Goal: Task Accomplishment & Management: Use online tool/utility

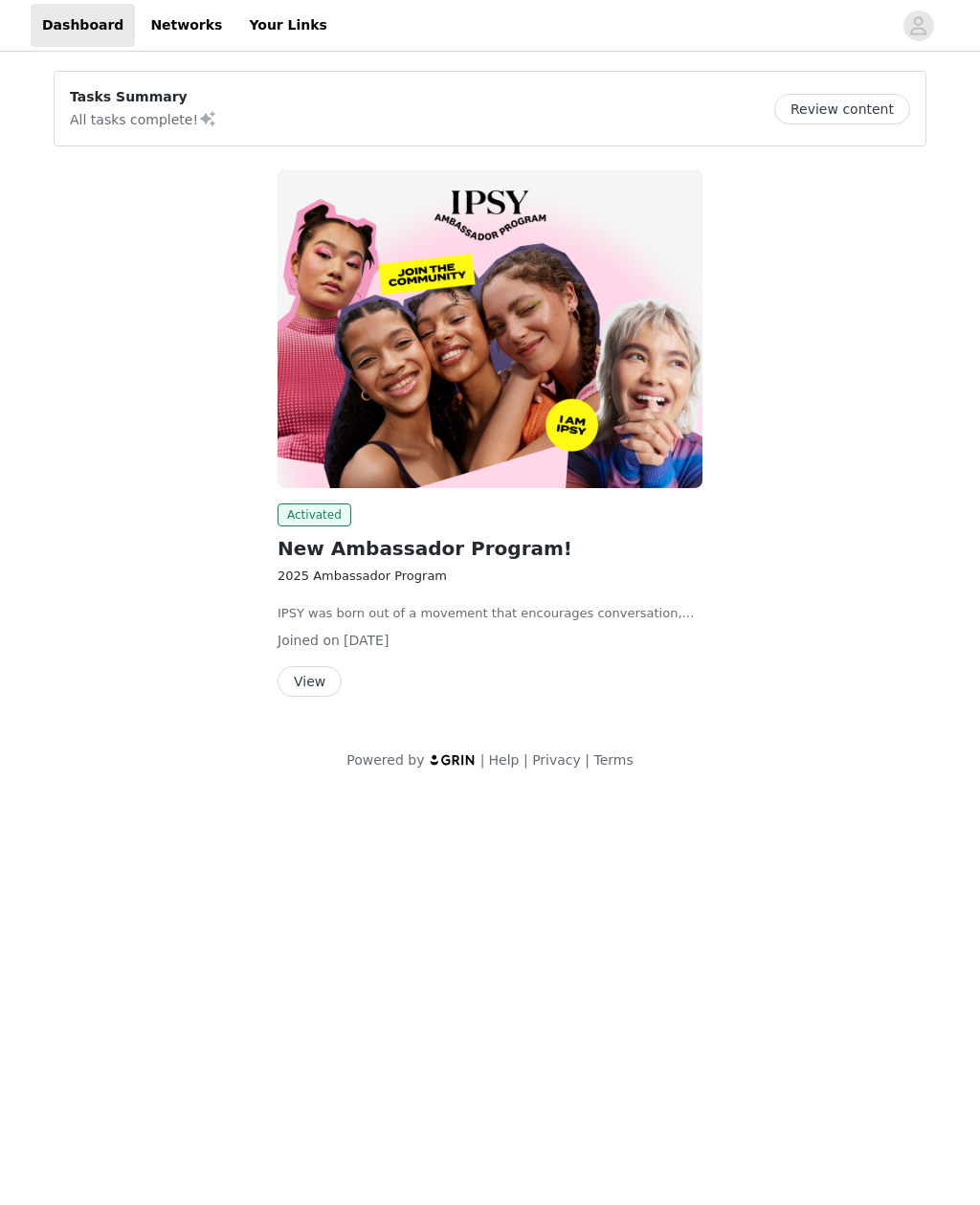
click at [327, 690] on button "View" at bounding box center [309, 682] width 65 height 31
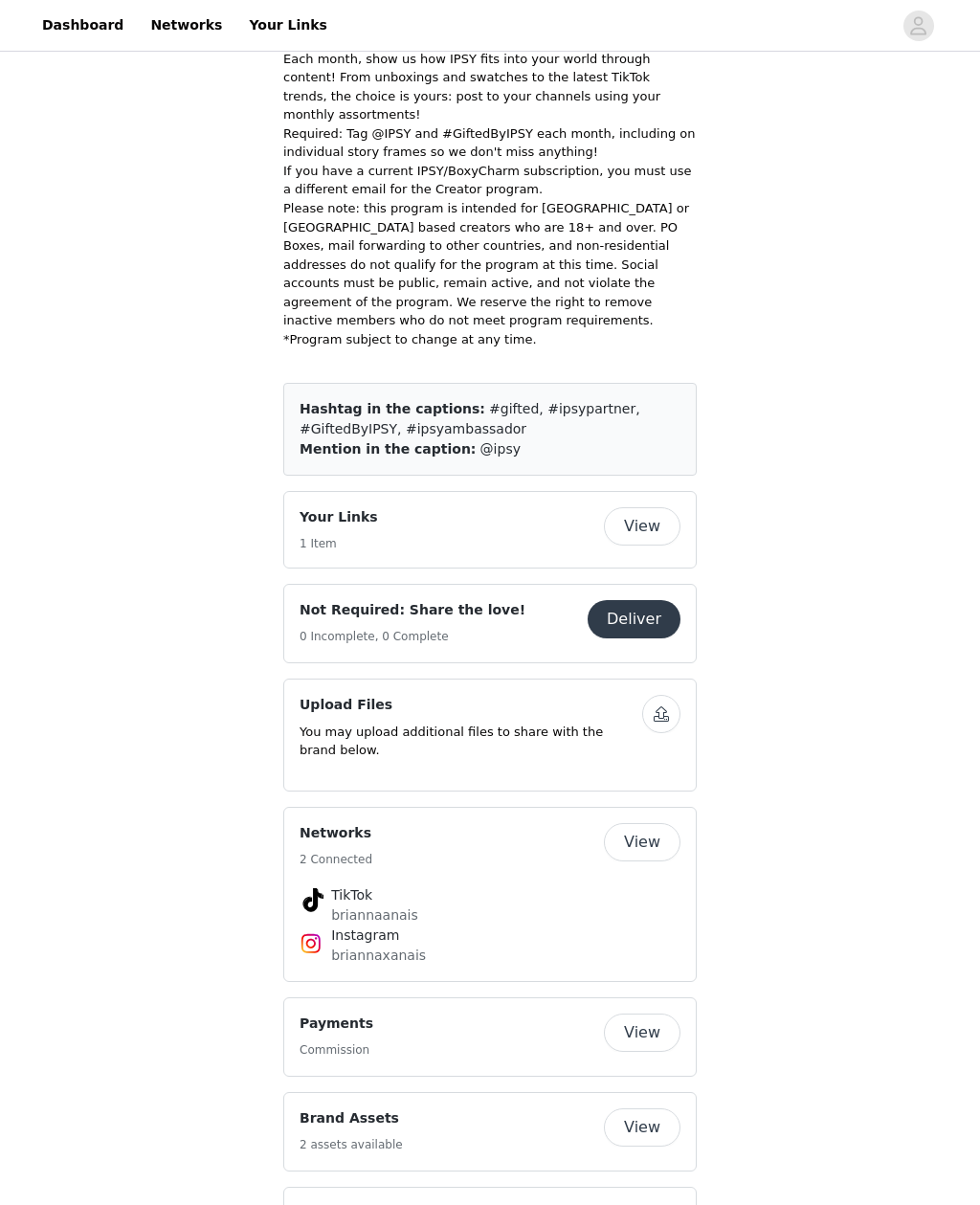
scroll to position [925, 0]
click at [647, 507] on button "View" at bounding box center [642, 526] width 76 height 39
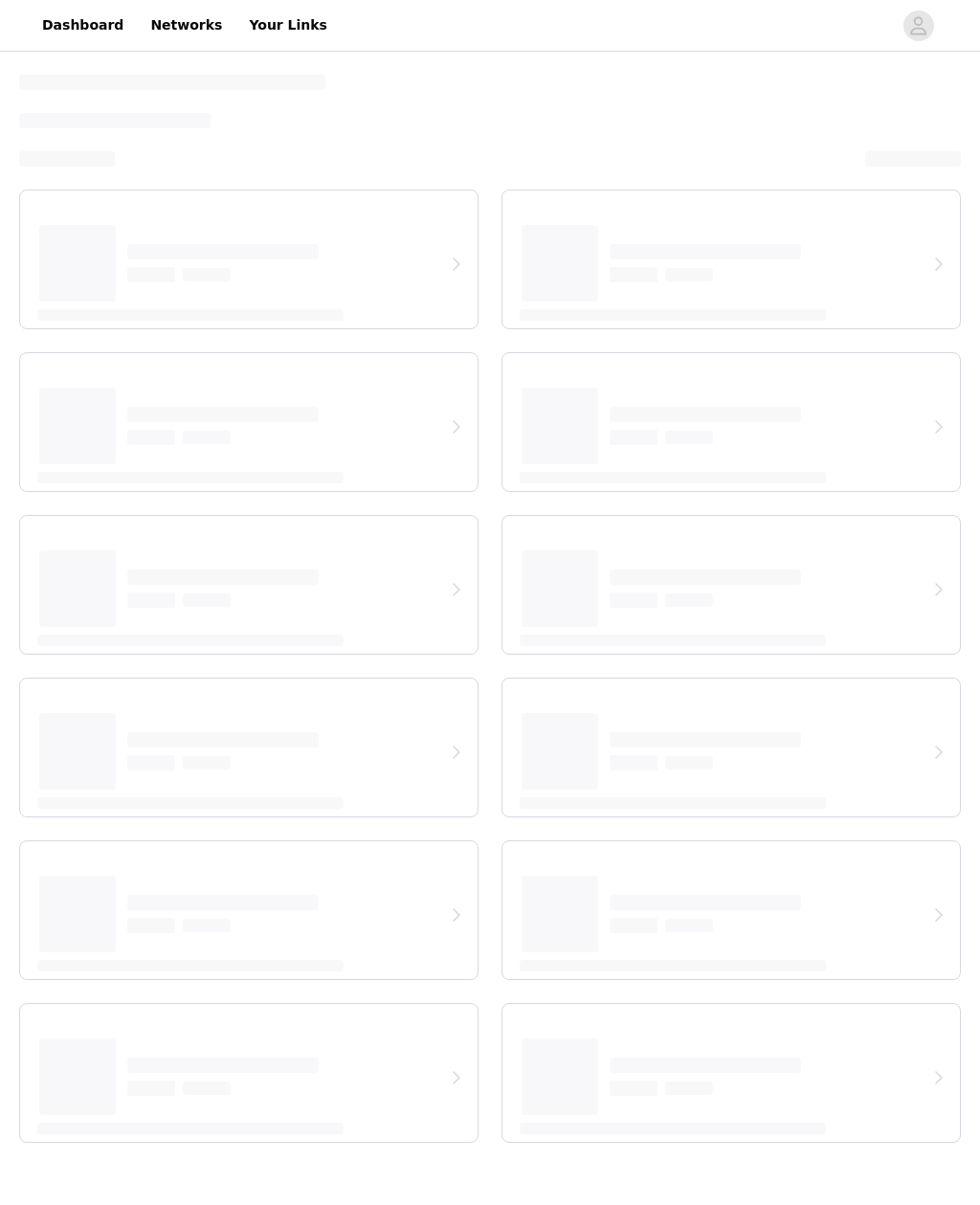
select select "12"
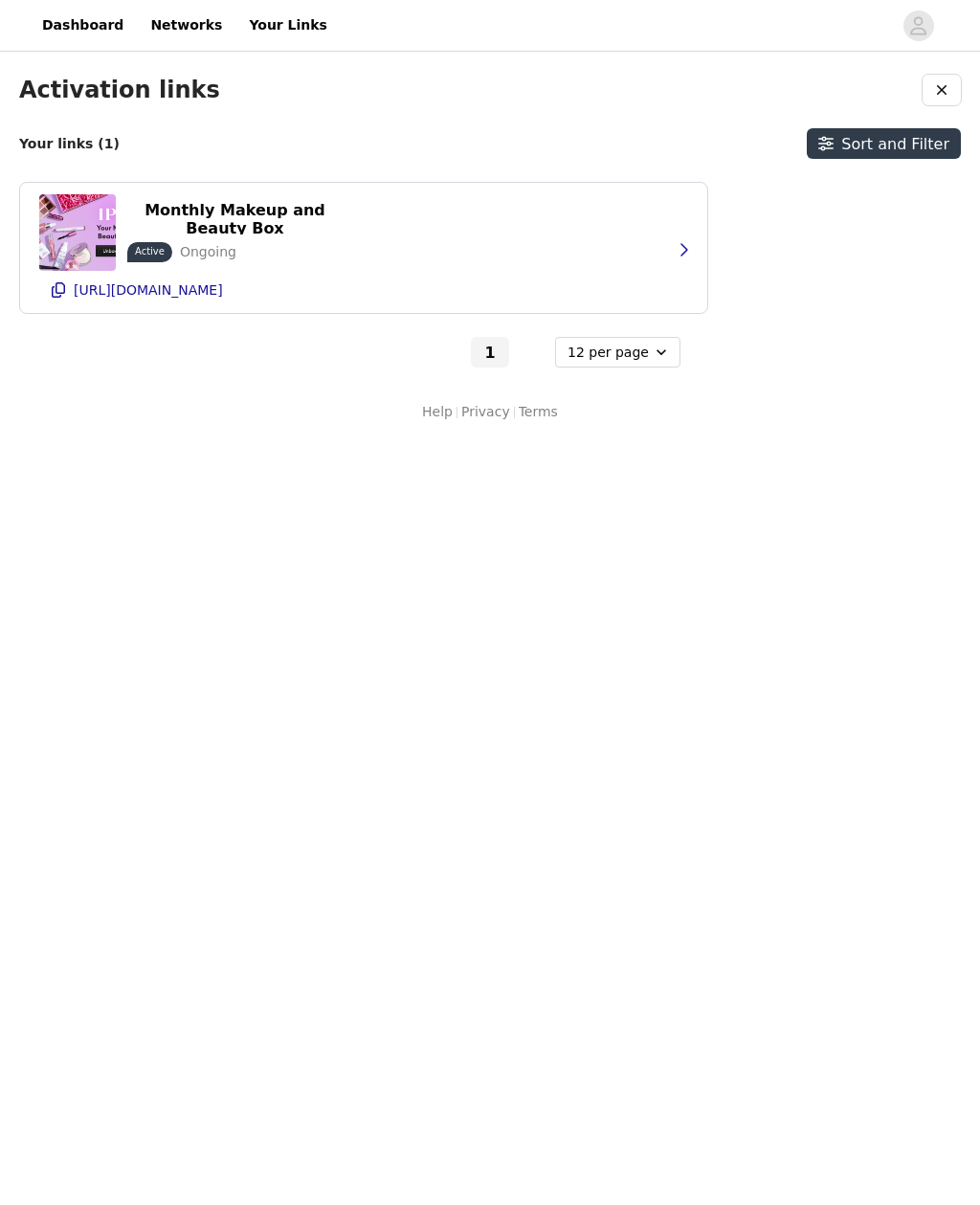
click at [689, 241] on button "button" at bounding box center [683, 250] width 39 height 31
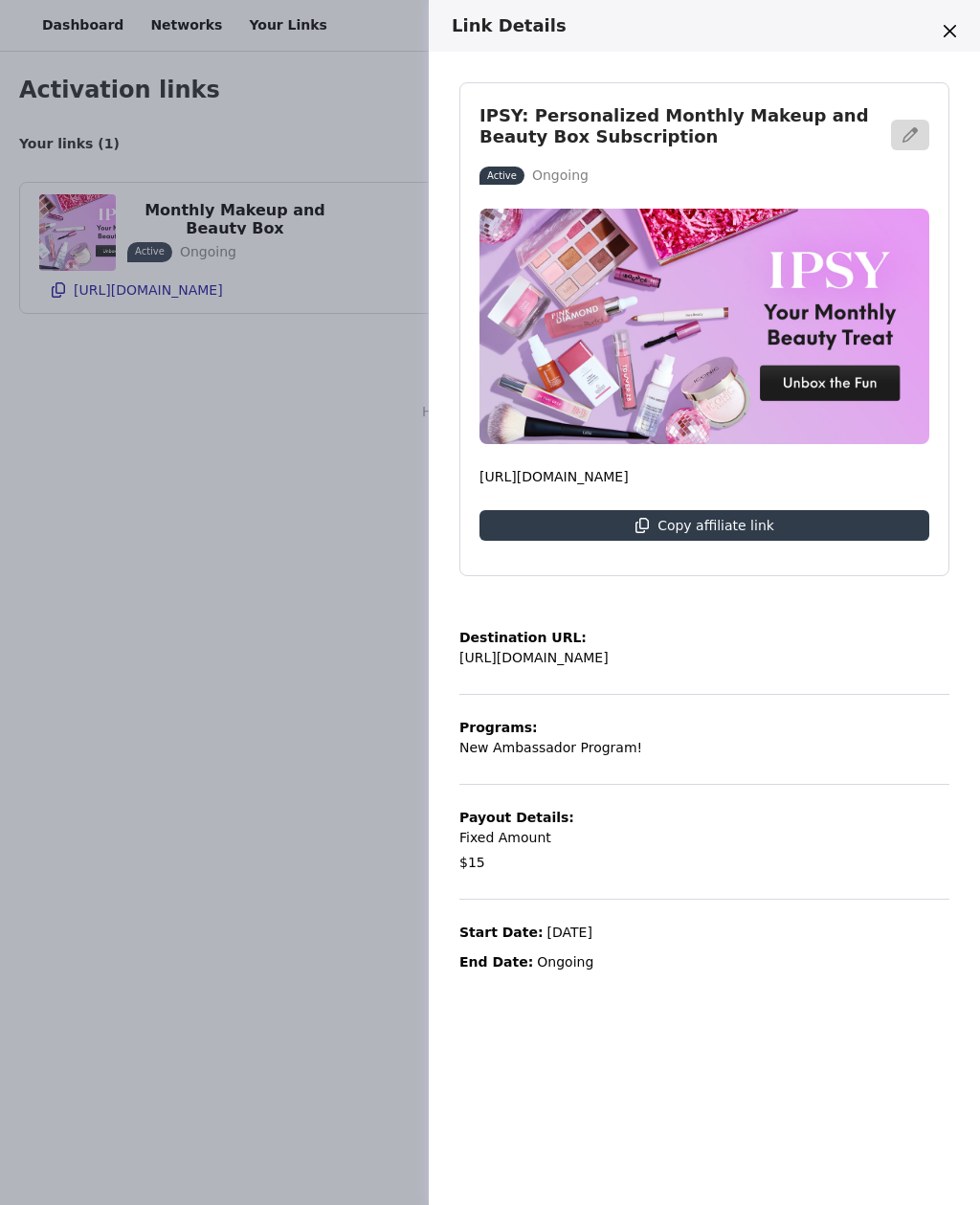
click at [722, 538] on div "Copy affiliate link" at bounding box center [715, 525] width 117 height 31
click at [951, 36] on icon "Close" at bounding box center [949, 31] width 13 height 13
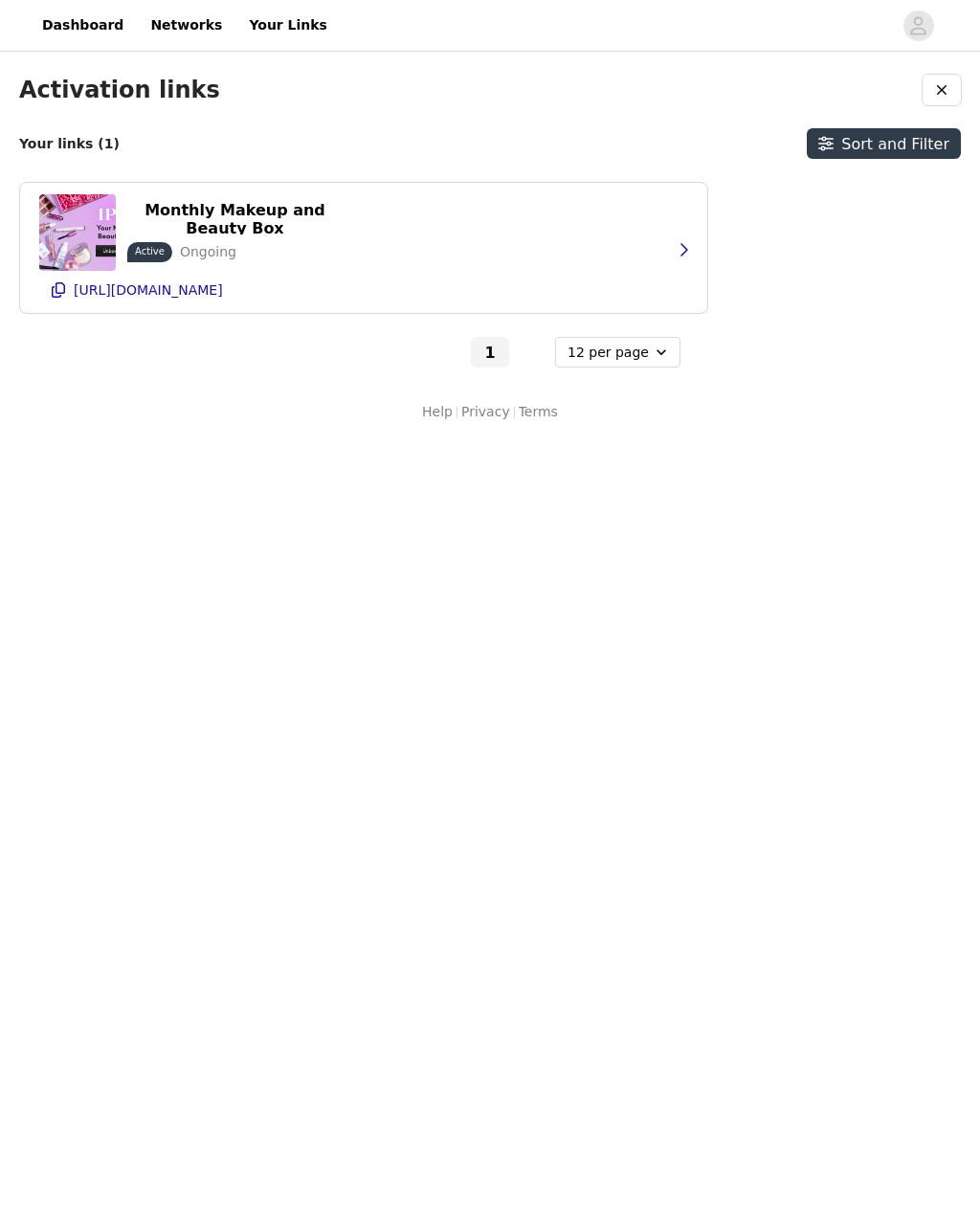
click at [936, 90] on icon "button" at bounding box center [941, 90] width 15 height 15
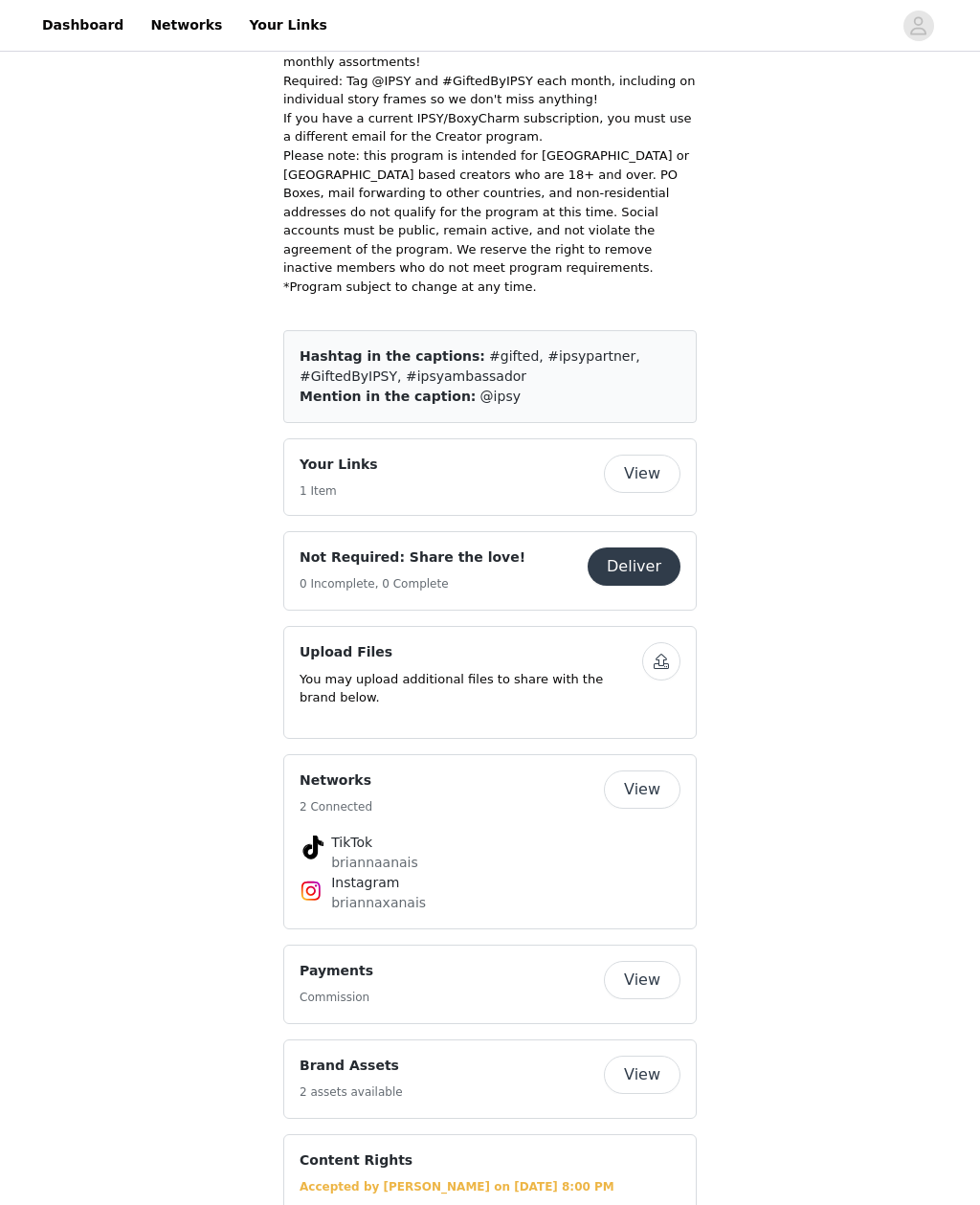
scroll to position [978, 0]
click at [641, 548] on button "Deliver" at bounding box center [634, 567] width 93 height 39
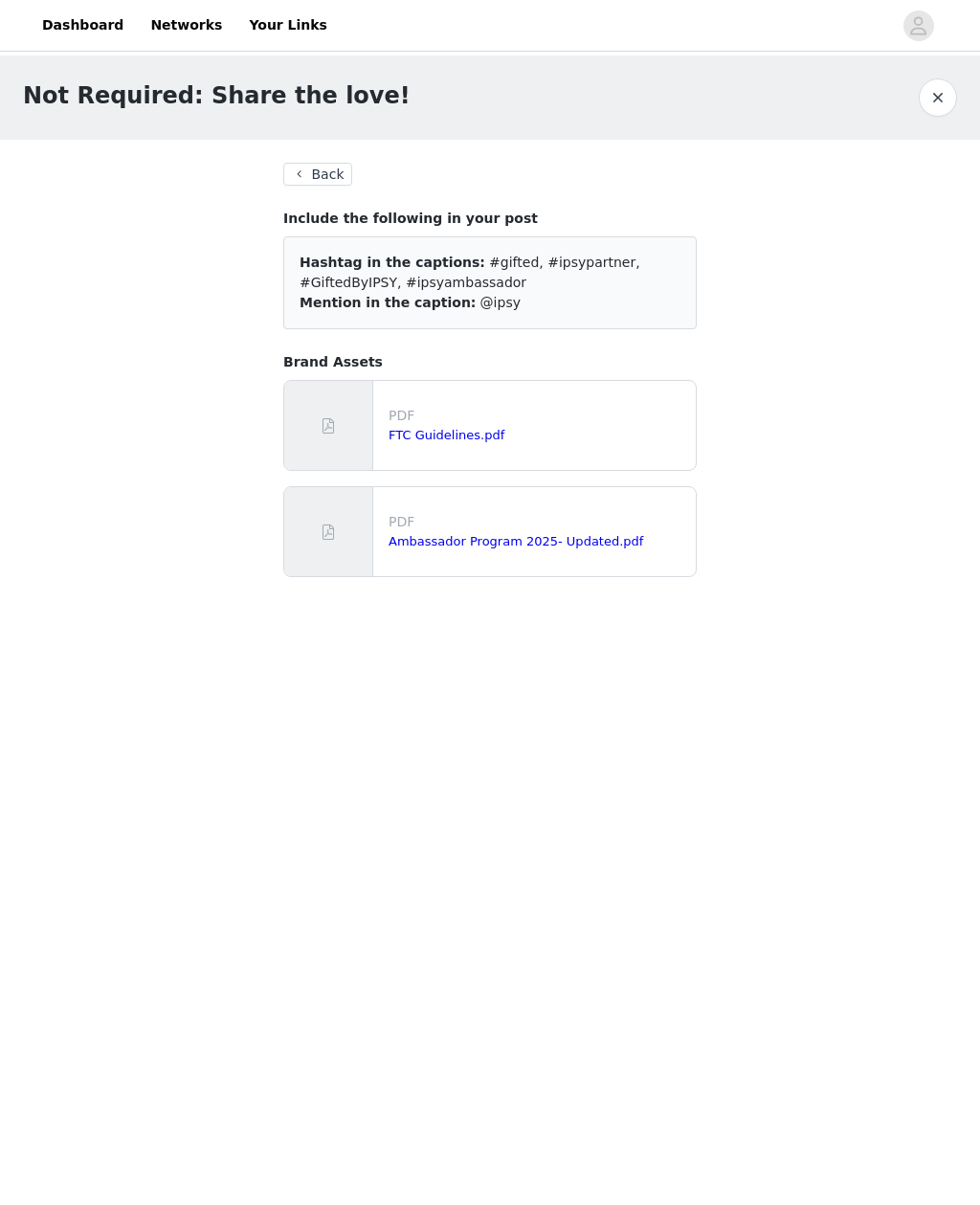
click at [344, 178] on button "Back" at bounding box center [318, 174] width 69 height 23
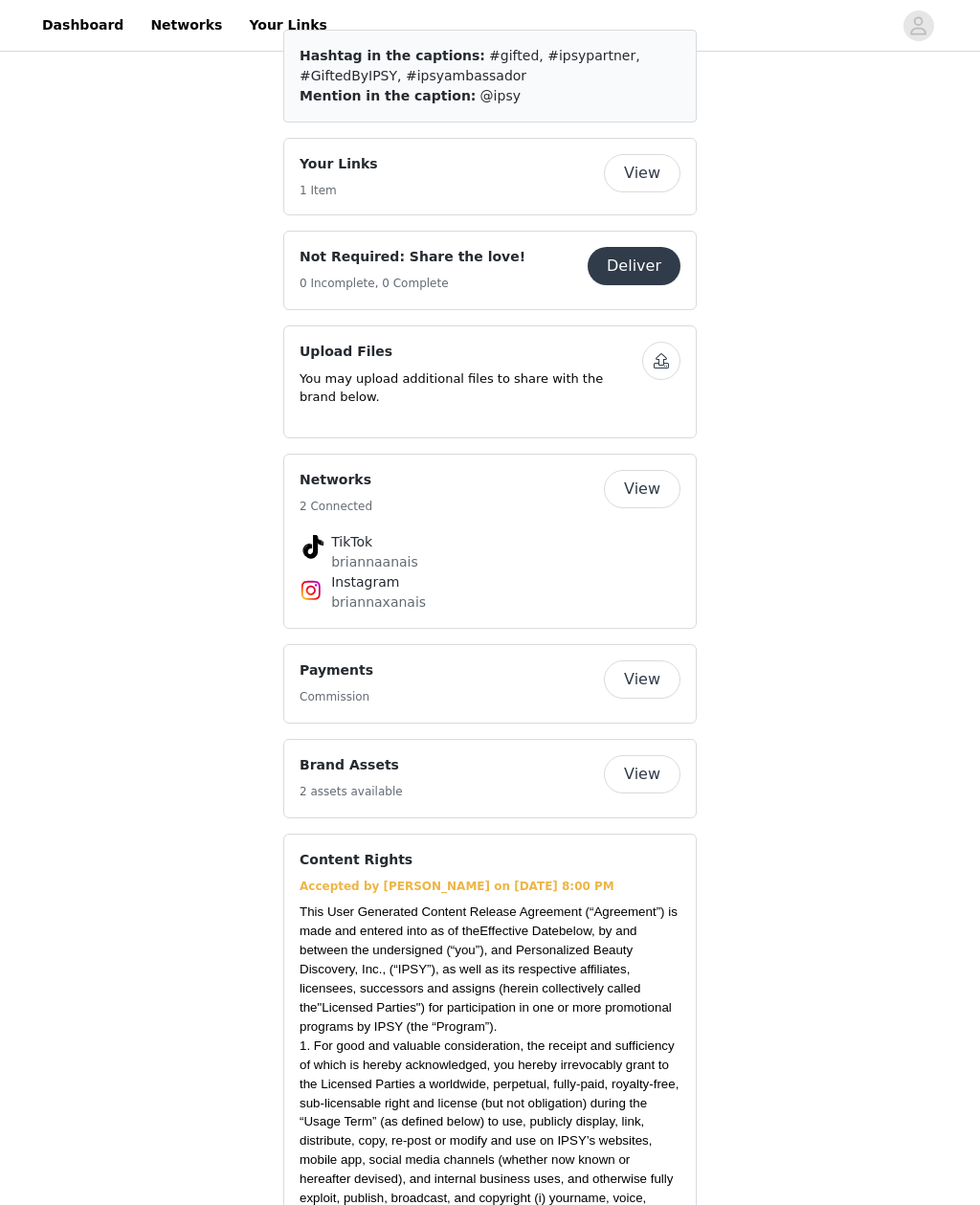
scroll to position [1279, 0]
click at [667, 756] on button "View" at bounding box center [642, 775] width 76 height 39
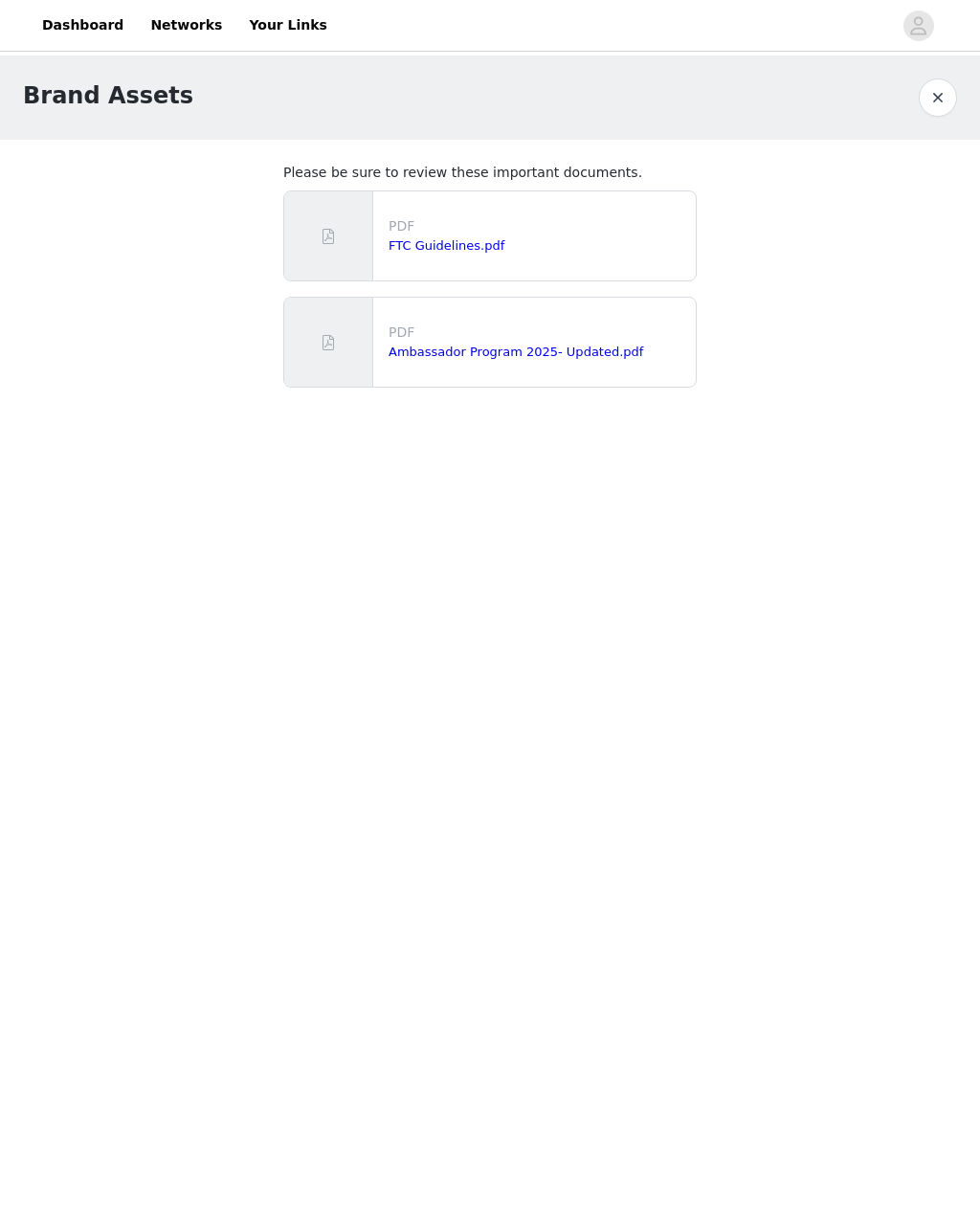
click at [948, 108] on button "button" at bounding box center [938, 97] width 39 height 39
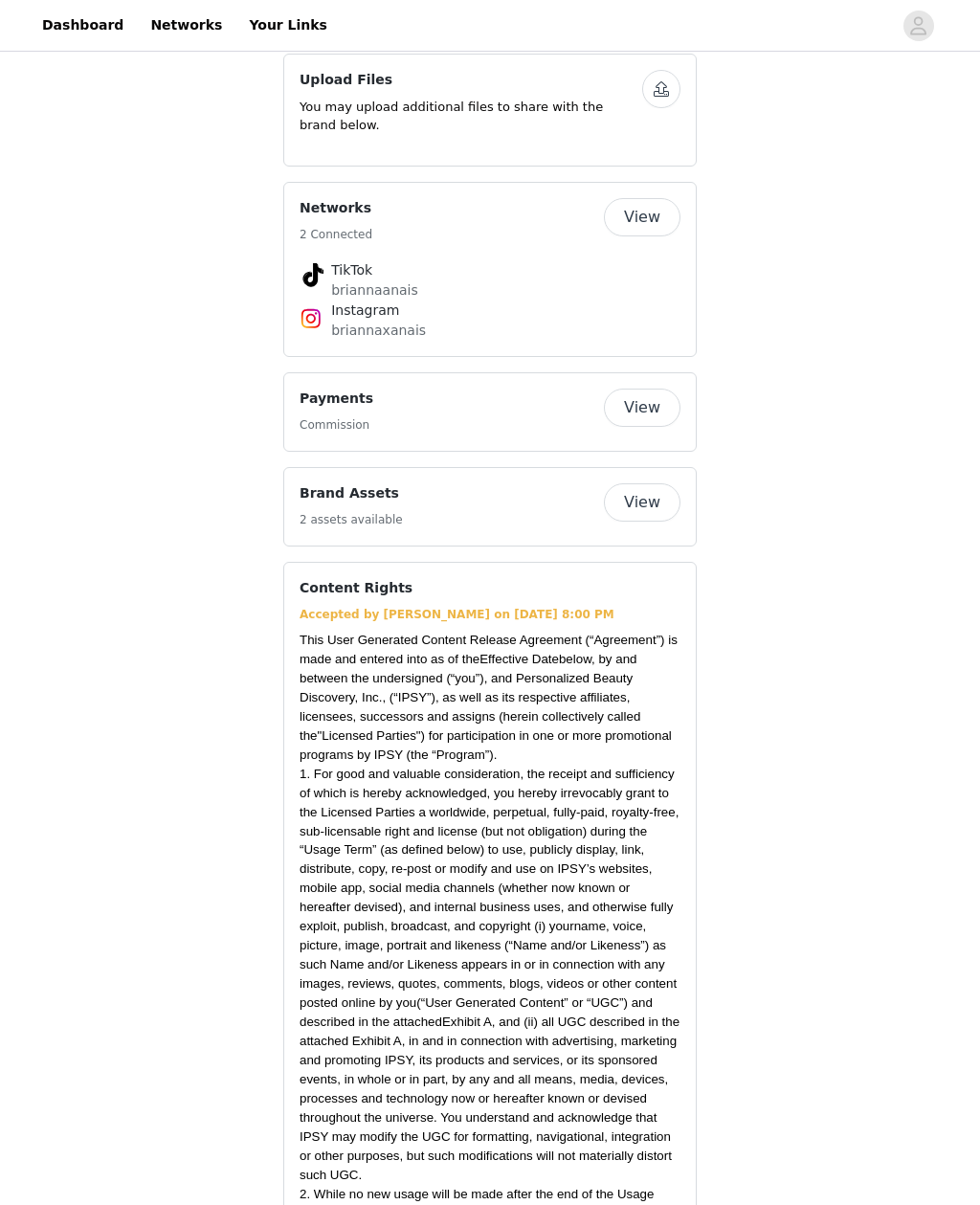
scroll to position [1550, 0]
click at [649, 389] on button "View" at bounding box center [642, 409] width 76 height 39
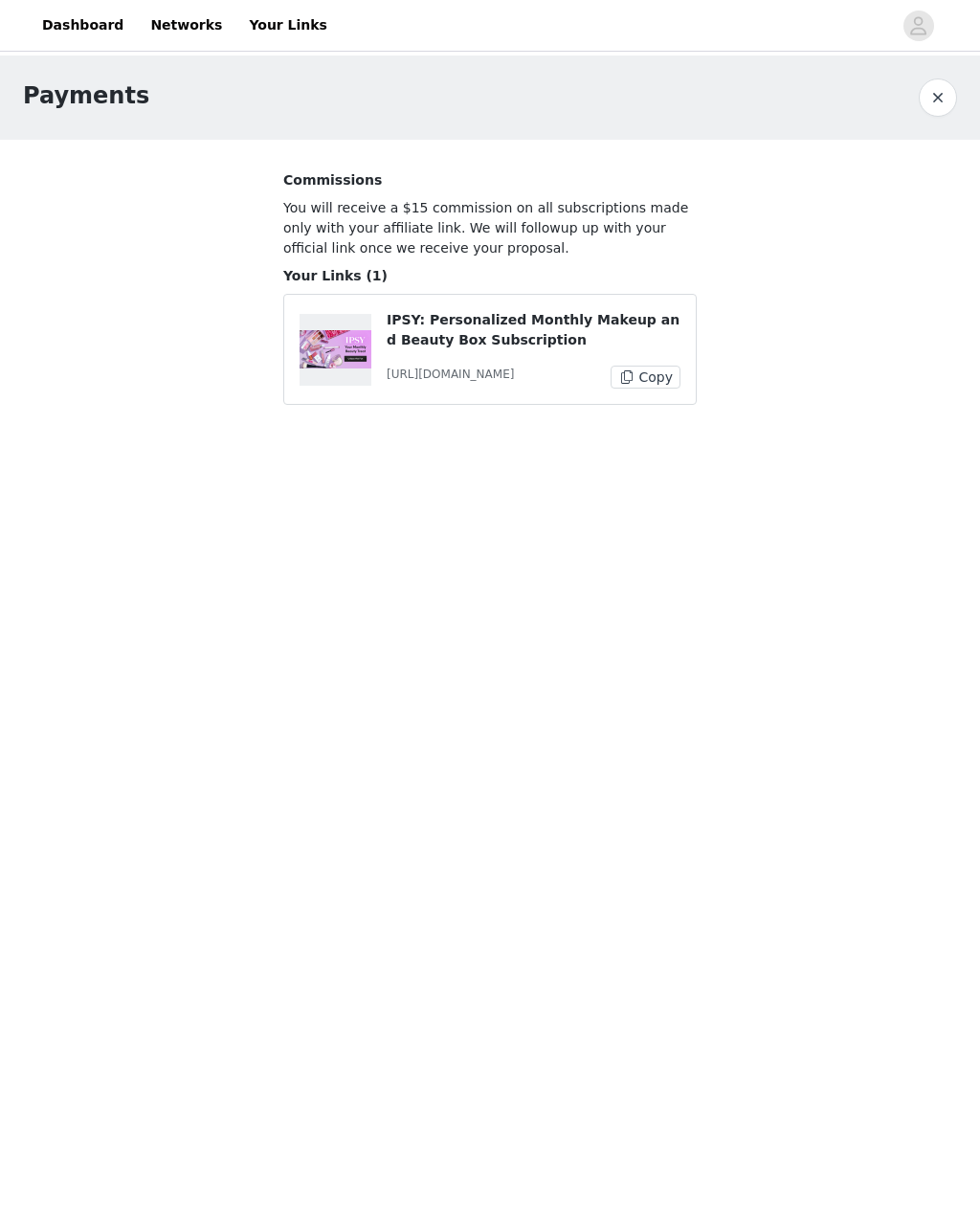
click at [358, 353] on img at bounding box center [335, 349] width 71 height 38
click at [654, 387] on button "Copy" at bounding box center [646, 377] width 70 height 23
